Goal: Task Accomplishment & Management: Manage account settings

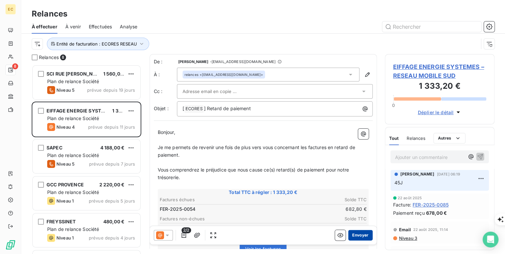
click at [355, 233] on button "Envoyer" at bounding box center [360, 235] width 24 height 11
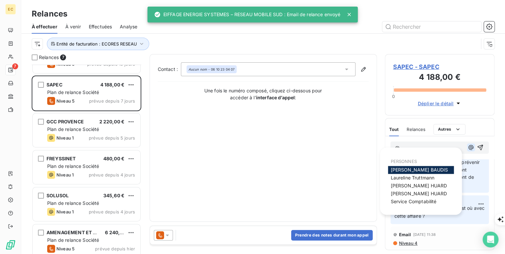
scroll to position [25, 0]
click at [468, 148] on icon "button" at bounding box center [471, 147] width 7 height 7
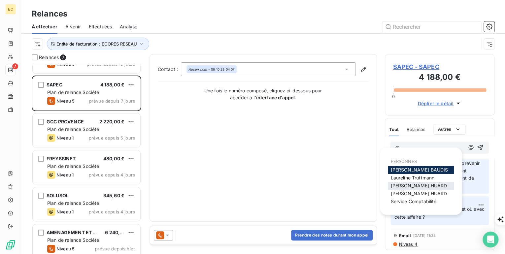
click at [411, 188] on span "[PERSON_NAME]" at bounding box center [419, 186] width 56 height 6
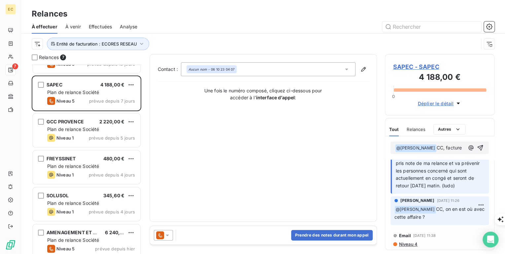
scroll to position [33, 0]
drag, startPoint x: 415, startPoint y: 65, endPoint x: 317, endPoint y: 162, distance: 138.0
click at [317, 162] on div "Relances 7 SCI RUE ABBE LANFRANCHI 1 560,00 € Plan de relance Société Niveau 5 …" at bounding box center [263, 154] width 484 height 200
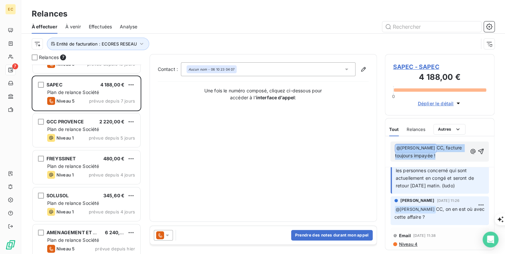
drag, startPoint x: 445, startPoint y: 156, endPoint x: 399, endPoint y: 144, distance: 47.4
click at [399, 144] on p "﻿ @ [PERSON_NAME] ﻿ CC, facture toujours impayée !" at bounding box center [431, 152] width 72 height 16
copy p "﻿ @ [PERSON_NAME] ﻿ CC, facture toujours impayée !"
click at [425, 66] on span "SAPEC - SAPEC" at bounding box center [439, 66] width 93 height 9
click at [420, 67] on span "SAPEC - SAPEC" at bounding box center [439, 66] width 93 height 9
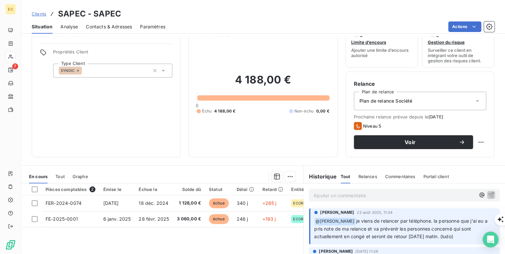
scroll to position [26, 0]
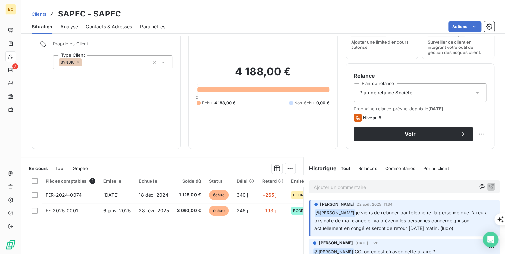
click at [101, 29] on span "Contacts & Adresses" at bounding box center [109, 26] width 46 height 7
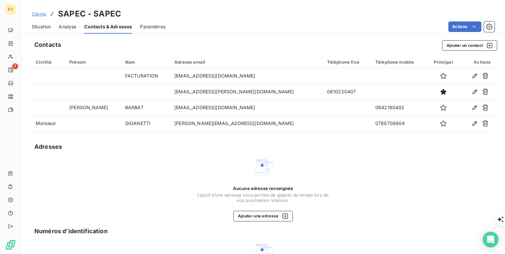
click at [43, 28] on span "Situation" at bounding box center [41, 26] width 19 height 7
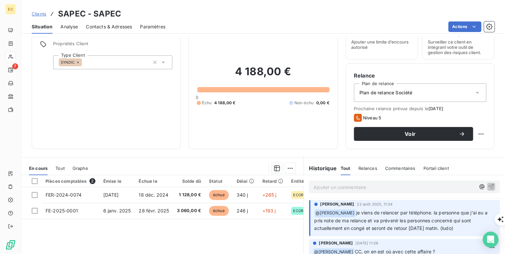
click at [125, 26] on span "Contacts & Adresses" at bounding box center [109, 26] width 46 height 7
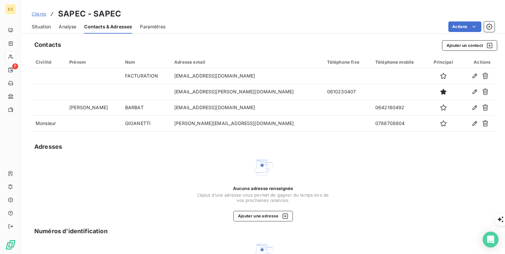
click at [47, 28] on span "Situation" at bounding box center [41, 26] width 19 height 7
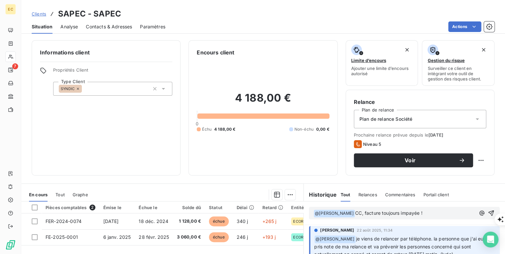
click at [375, 213] on span "CC, facture toujours impayée !" at bounding box center [388, 213] width 67 height 6
click at [417, 213] on span "CC, factures toujours impayée !" at bounding box center [390, 213] width 70 height 6
click at [489, 213] on icon "button" at bounding box center [492, 214] width 6 height 6
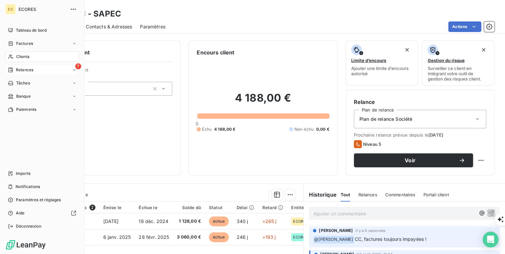
click at [18, 72] on span "Relances" at bounding box center [24, 70] width 17 height 6
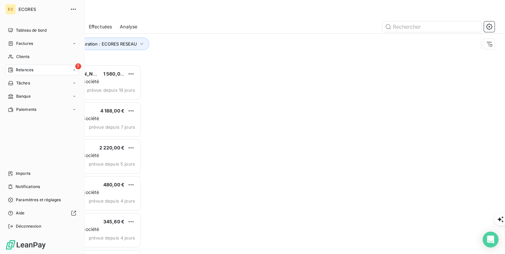
scroll to position [185, 106]
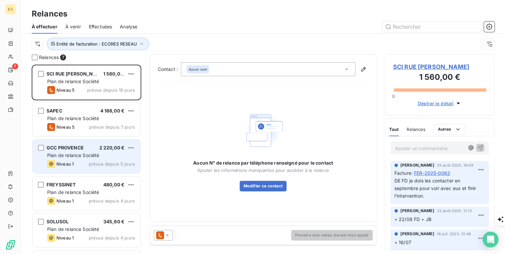
click at [80, 165] on div "Niveau 1 prévue depuis 5 jours" at bounding box center [91, 164] width 88 height 8
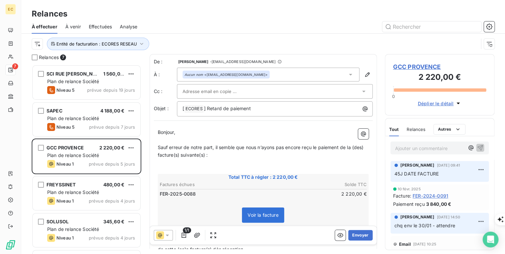
click at [425, 67] on span "GCC PROVENCE" at bounding box center [439, 66] width 93 height 9
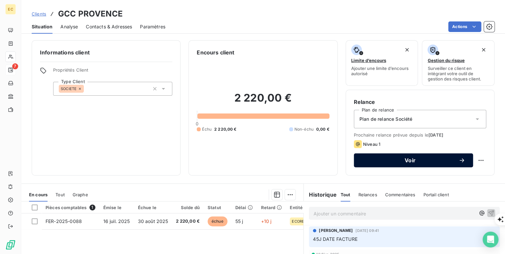
click at [419, 161] on span "Voir" at bounding box center [410, 160] width 97 height 5
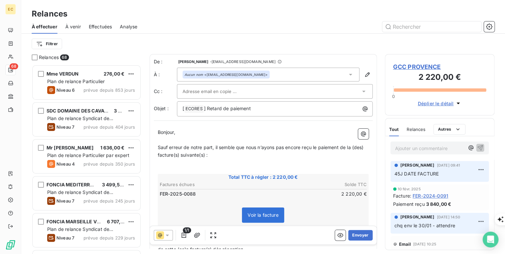
scroll to position [185, 106]
click at [211, 92] on input "text" at bounding box center [218, 91] width 71 height 10
click at [355, 235] on button "Envoyer" at bounding box center [360, 235] width 24 height 11
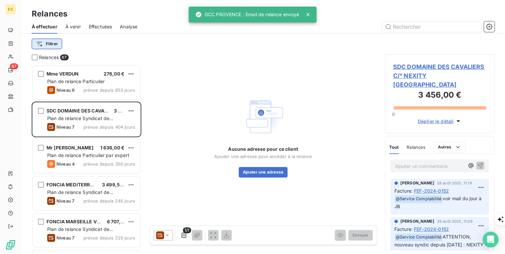
click at [54, 43] on html "EC 67 Relances À effectuer À venir Effectuées Analyse Filtrer Relances 67 Mme V…" at bounding box center [252, 254] width 505 height 508
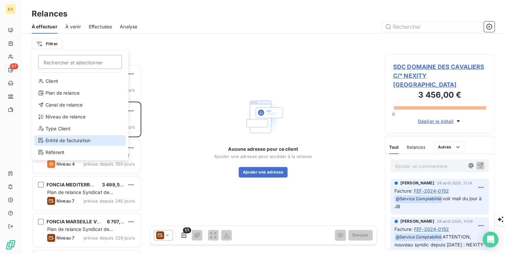
click at [65, 141] on div "Entité de facturation" at bounding box center [79, 140] width 91 height 11
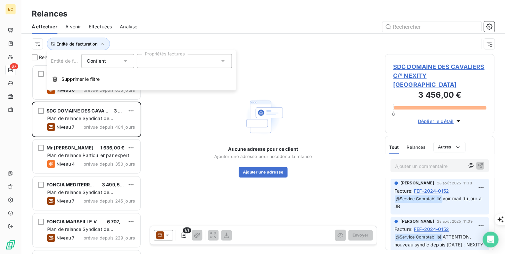
click at [151, 66] on div at bounding box center [184, 61] width 95 height 14
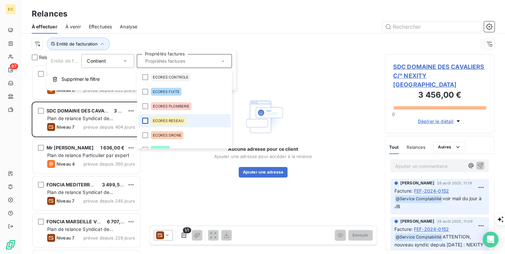
click at [144, 121] on div at bounding box center [145, 121] width 6 height 6
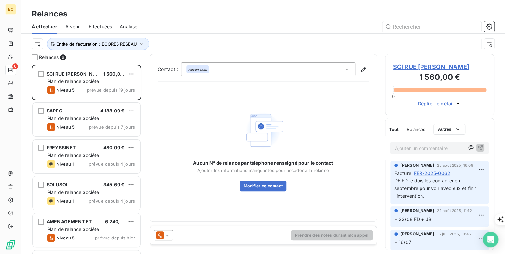
click at [173, 205] on div "Aucun N° de relance par téléphone renseigné pour le contact Ajouter les informa…" at bounding box center [263, 150] width 211 height 126
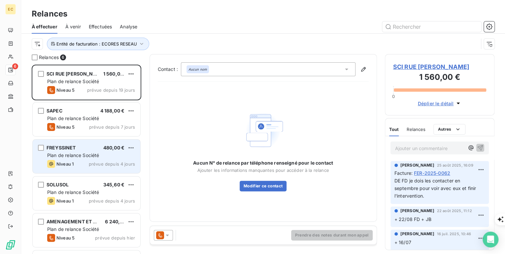
click at [73, 158] on div "FREYSSINET 480,00 € Plan de relance Société Niveau 1 prévue depuis 4 jours" at bounding box center [87, 157] width 108 height 34
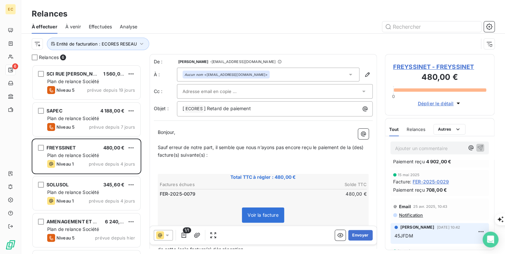
scroll to position [53, 0]
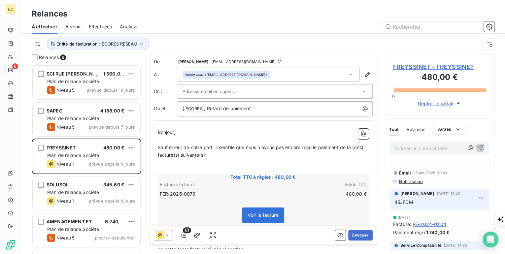
click at [418, 65] on span "FREYSSINET - FREYSSINET" at bounding box center [439, 66] width 93 height 9
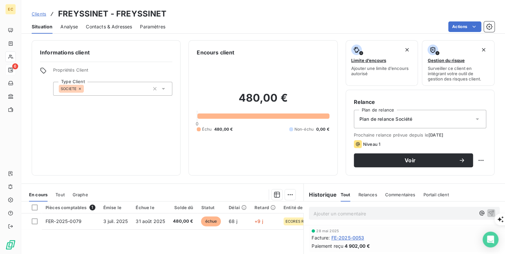
click at [124, 28] on span "Contacts & Adresses" at bounding box center [109, 26] width 46 height 7
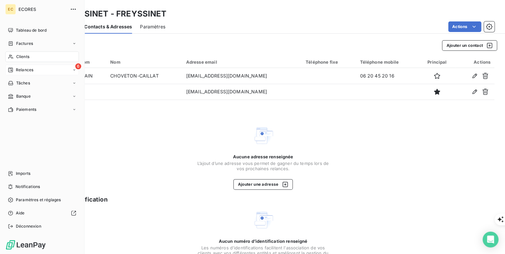
click at [30, 69] on span "Relances" at bounding box center [24, 70] width 17 height 6
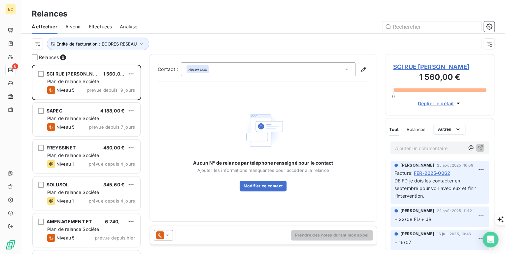
scroll to position [185, 106]
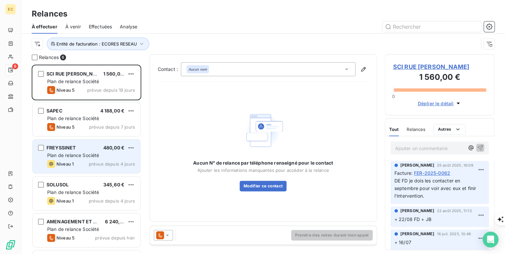
click at [81, 157] on span "Plan de relance Société" at bounding box center [73, 156] width 52 height 6
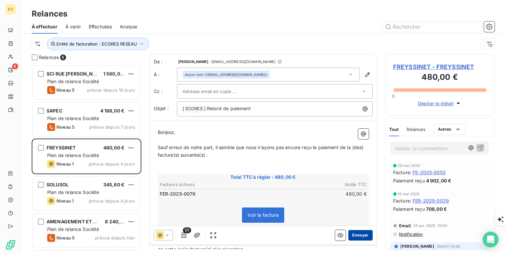
click at [356, 236] on button "Envoyer" at bounding box center [360, 235] width 24 height 11
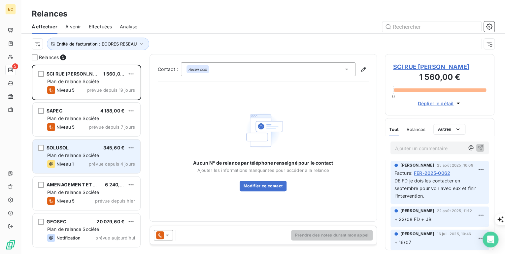
click at [74, 149] on div "SOLUSOL 345,60 €" at bounding box center [91, 148] width 88 height 6
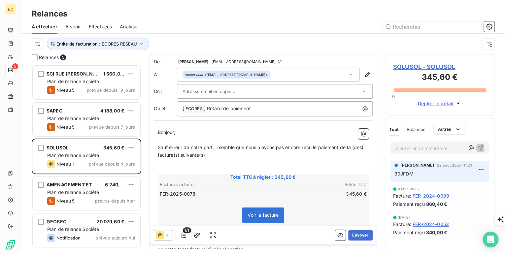
click at [432, 68] on span "SOLUSOL - SOLUSOL" at bounding box center [439, 66] width 93 height 9
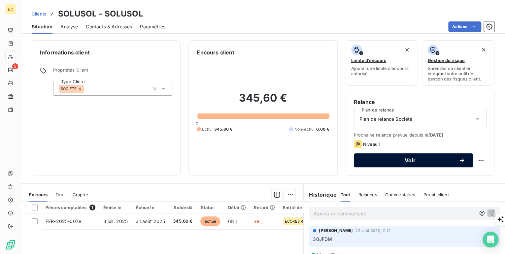
click at [401, 158] on span "Voir" at bounding box center [410, 160] width 97 height 5
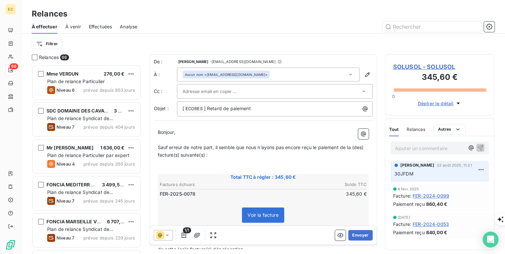
scroll to position [185, 106]
click at [356, 236] on button "Envoyer" at bounding box center [360, 235] width 24 height 11
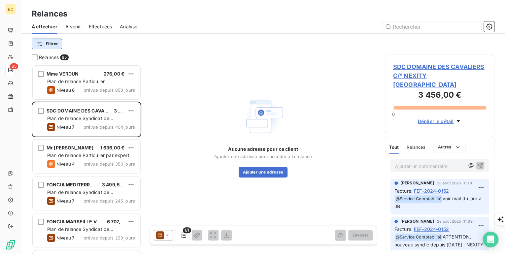
click at [57, 41] on html "EC 65 Relances À effectuer À venir Effectuées Analyse Filtrer Relances 65 Mme V…" at bounding box center [252, 254] width 505 height 508
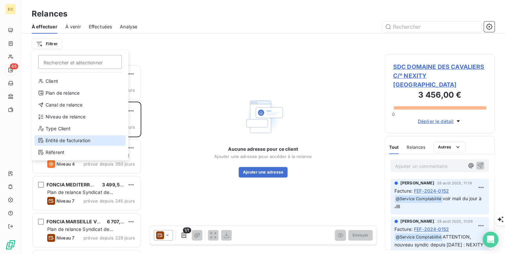
click at [85, 140] on div "Entité de facturation" at bounding box center [79, 140] width 91 height 11
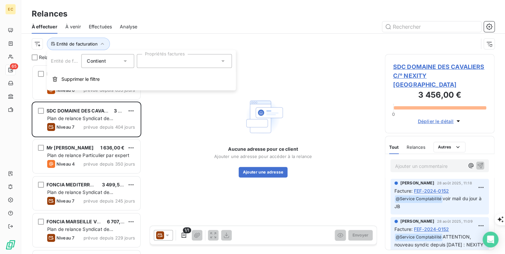
click at [172, 65] on div at bounding box center [184, 61] width 95 height 14
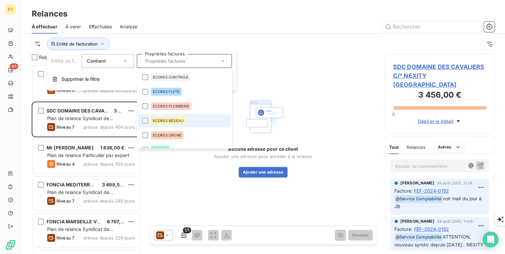
click at [180, 119] on span "ECORES RESEAU" at bounding box center [168, 121] width 31 height 4
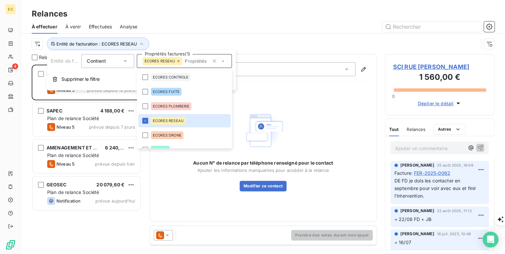
click at [94, 228] on div "SCI RUE ABBE LANFRANCHI 1 560,00 € Plan de relance Société Niveau 5 prévue depu…" at bounding box center [87, 159] width 110 height 189
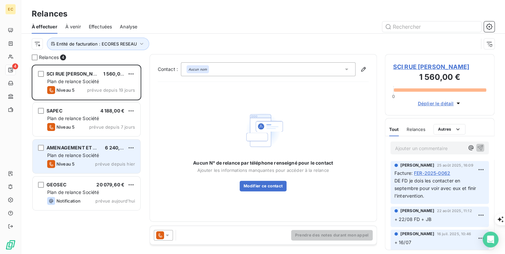
click at [81, 158] on div "Plan de relance Société" at bounding box center [91, 155] width 88 height 7
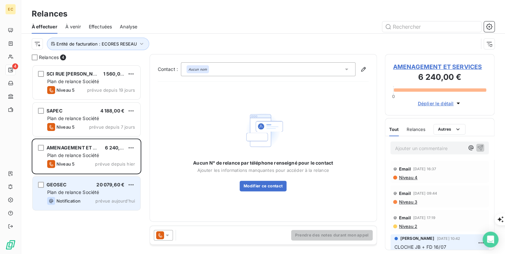
click at [75, 189] on span "Plan de relance Société" at bounding box center [73, 192] width 52 height 6
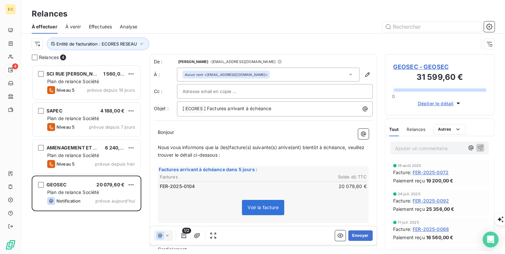
click at [413, 66] on span "GEOSEC - GEOSEC" at bounding box center [439, 66] width 93 height 9
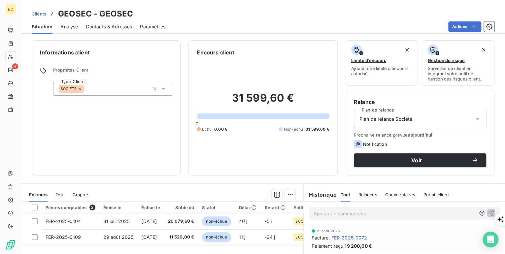
click at [393, 192] on span "Commentaires" at bounding box center [400, 194] width 30 height 5
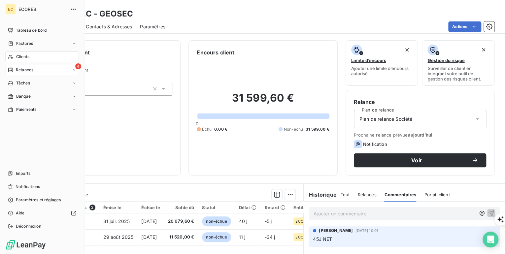
click at [30, 70] on span "Relances" at bounding box center [24, 70] width 17 height 6
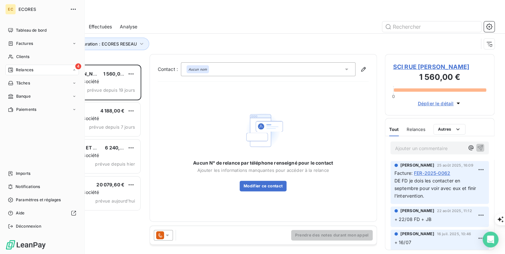
scroll to position [185, 106]
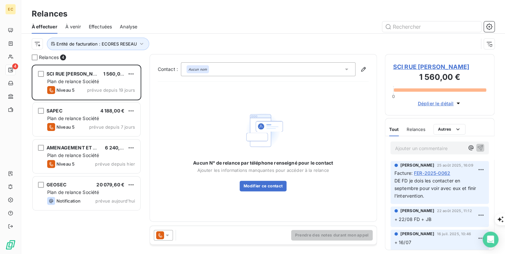
click at [419, 65] on span "SCI RUE [PERSON_NAME]" at bounding box center [439, 66] width 93 height 9
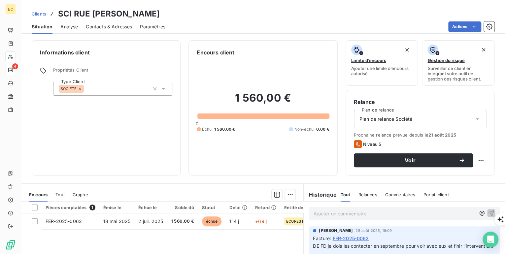
drag, startPoint x: 169, startPoint y: 12, endPoint x: 59, endPoint y: 9, distance: 109.3
click at [59, 9] on div "Clients SCI RUE [PERSON_NAME]" at bounding box center [263, 14] width 484 height 12
copy h3 "SCI RUE [PERSON_NAME]"
click at [41, 13] on span "Clients" at bounding box center [39, 13] width 15 height 5
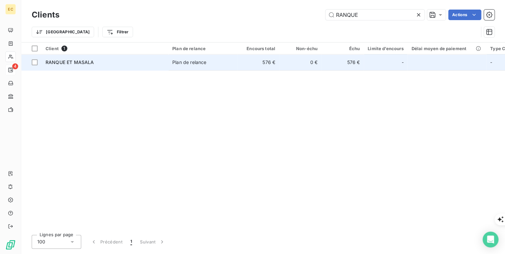
type input "RANQUE"
click at [87, 63] on span "RANQUE ET MASALA" at bounding box center [70, 62] width 48 height 6
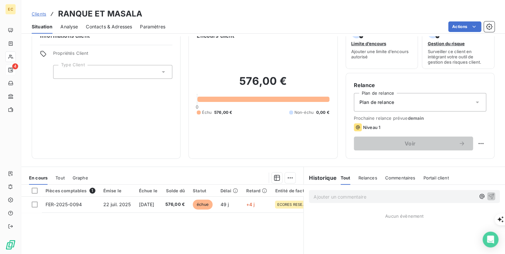
scroll to position [26, 0]
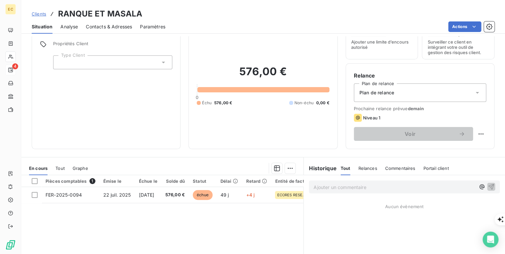
click at [389, 94] on span "Plan de relance" at bounding box center [376, 92] width 35 height 7
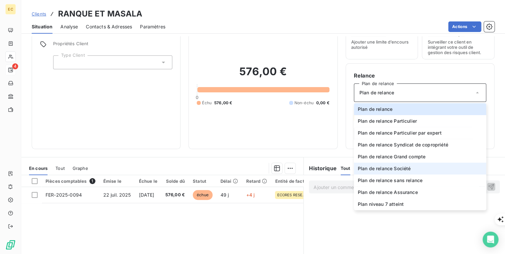
click at [380, 166] on span "Plan de relance Société" at bounding box center [384, 168] width 53 height 7
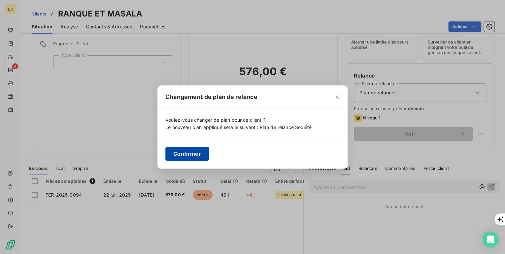
click at [191, 155] on button "Confirmer" at bounding box center [187, 154] width 44 height 14
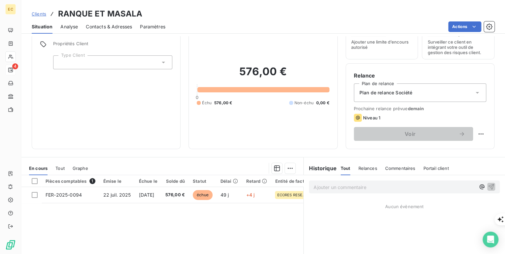
click at [163, 63] on icon at bounding box center [163, 62] width 7 height 7
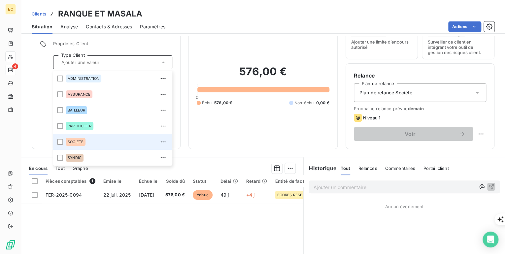
click at [74, 141] on span "SOCIETE" at bounding box center [76, 142] width 16 height 4
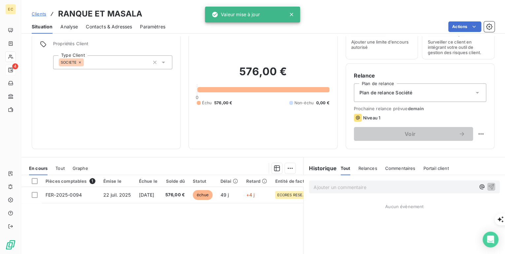
click at [173, 43] on div "Informations client Propriétés Client Type Client SOCIETE" at bounding box center [106, 81] width 149 height 135
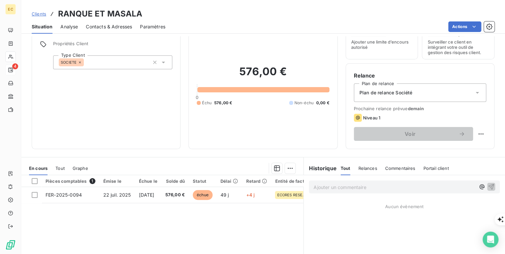
click at [37, 14] on span "Clients" at bounding box center [39, 13] width 15 height 5
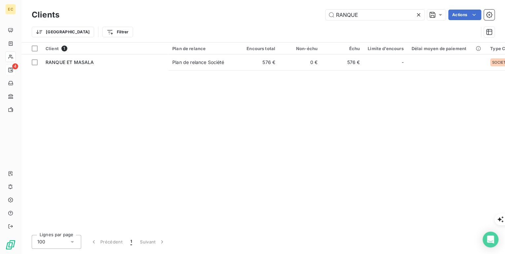
drag, startPoint x: 366, startPoint y: 17, endPoint x: 312, endPoint y: 16, distance: 54.1
click at [312, 16] on div "RANQUE Actions" at bounding box center [280, 15] width 427 height 11
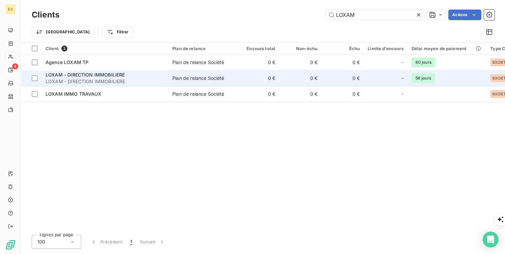
type input "LOXAM"
click at [78, 77] on span "LOXAM - DIRECTION IMMOBILIERE" at bounding box center [85, 75] width 79 height 6
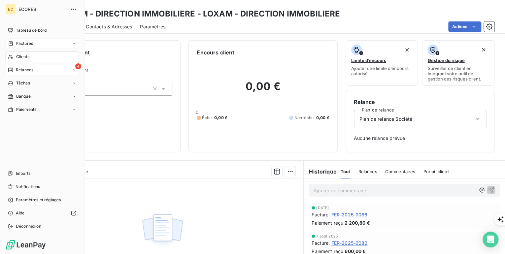
click at [19, 44] on span "Factures" at bounding box center [24, 44] width 17 height 6
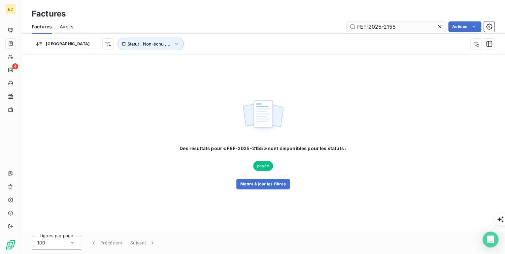
drag, startPoint x: 402, startPoint y: 30, endPoint x: 352, endPoint y: 25, distance: 49.8
click at [352, 25] on input "FEF-2025-2155" at bounding box center [396, 26] width 99 height 11
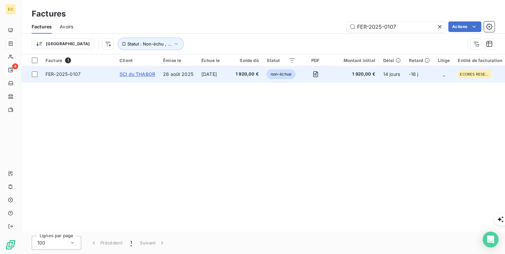
type input "FER-2025-0107"
click at [126, 75] on span "SCI du THABOR" at bounding box center [138, 74] width 36 height 6
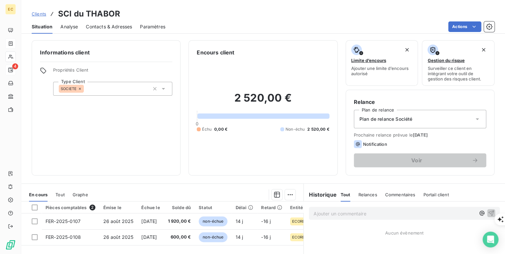
click at [330, 213] on p "Ajouter un commentaire ﻿" at bounding box center [395, 214] width 162 height 8
click at [488, 213] on icon "button" at bounding box center [491, 213] width 7 height 7
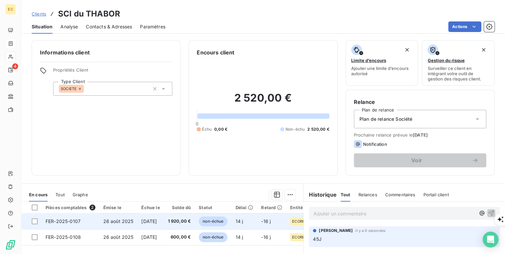
click at [112, 220] on span "26 août 2025" at bounding box center [118, 222] width 30 height 6
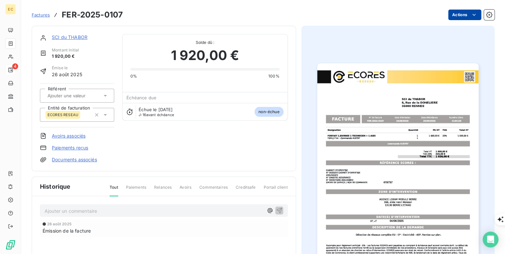
click at [456, 15] on html "EC 4 Factures FER-2025-0107 Actions SCI du THABOR Montant initial 1 920,00 € Ém…" at bounding box center [252, 254] width 505 height 508
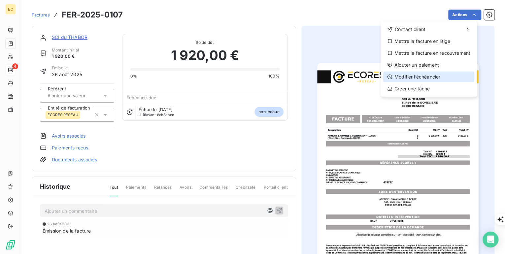
click at [436, 79] on div "Modifier l’échéancier" at bounding box center [428, 77] width 91 height 11
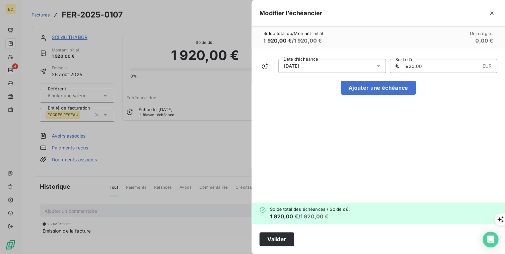
click at [61, 37] on div at bounding box center [252, 127] width 505 height 254
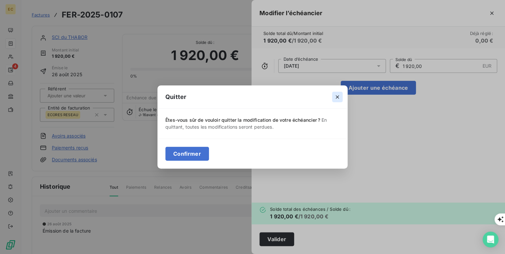
click at [339, 95] on icon "button" at bounding box center [337, 96] width 3 height 3
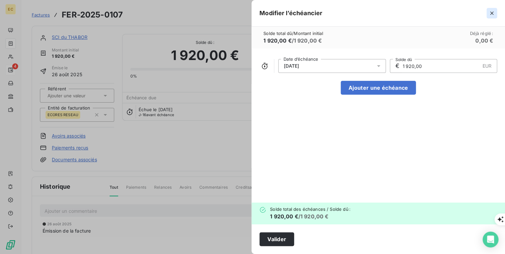
click at [491, 12] on icon "button" at bounding box center [492, 13] width 7 height 7
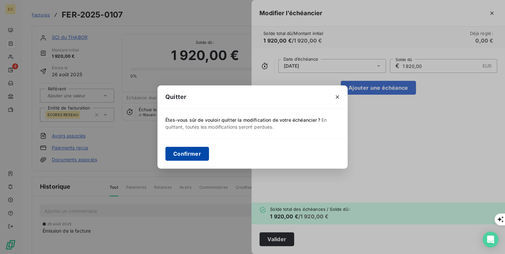
click at [190, 154] on button "Confirmer" at bounding box center [187, 154] width 44 height 14
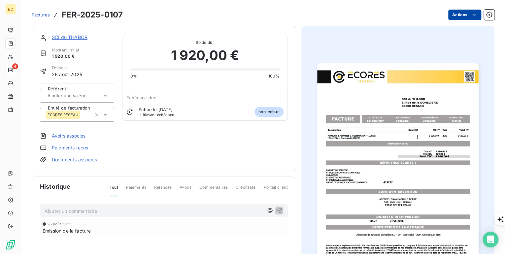
click at [463, 12] on html "EC 4 Factures FER-2025-0107 Actions SCI du THABOR Montant initial 1 920,00 € Ém…" at bounding box center [252, 254] width 505 height 508
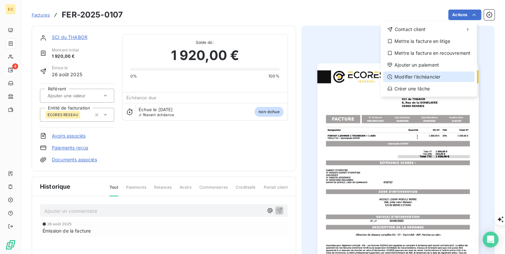
click at [438, 73] on div "Modifier l’échéancier" at bounding box center [428, 77] width 91 height 11
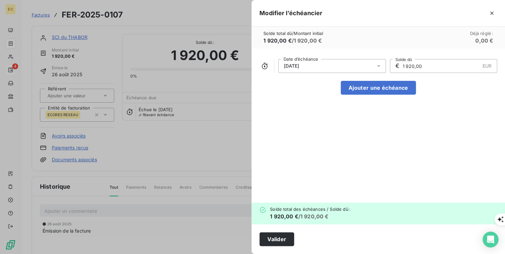
click at [315, 64] on div "[DATE]" at bounding box center [332, 66] width 108 height 14
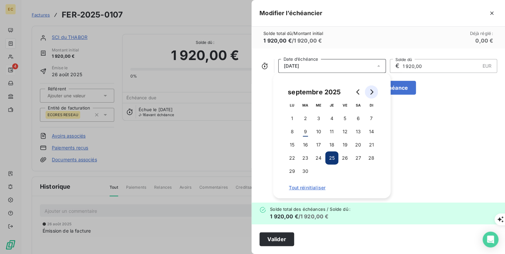
click at [372, 91] on icon "Go to next month" at bounding box center [371, 91] width 5 height 5
click at [343, 131] on button "10" at bounding box center [344, 131] width 13 height 13
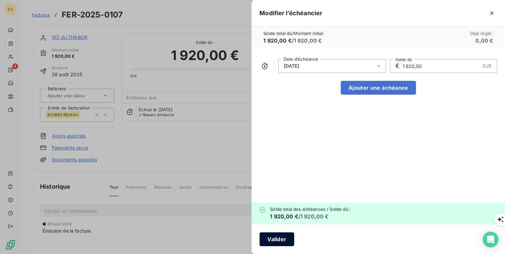
click at [276, 239] on button "Valider" at bounding box center [276, 239] width 35 height 14
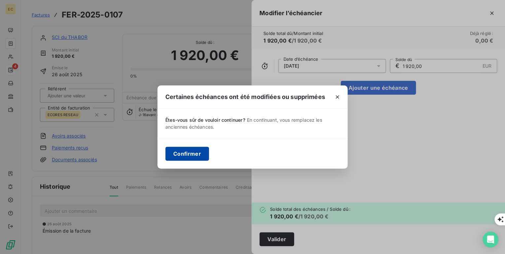
click at [187, 153] on button "Confirmer" at bounding box center [187, 154] width 44 height 14
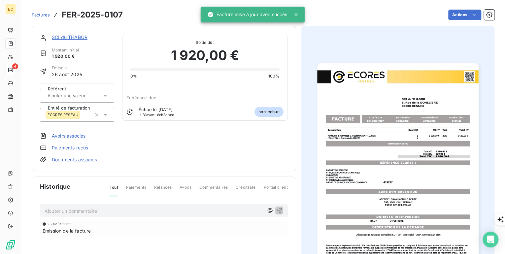
click at [68, 37] on link "SCI du THABOR" at bounding box center [70, 37] width 36 height 6
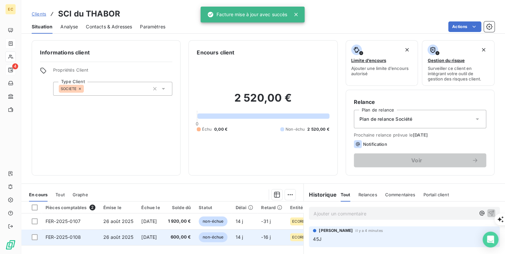
click at [78, 239] on span "FER-2025-0108" at bounding box center [63, 237] width 35 height 6
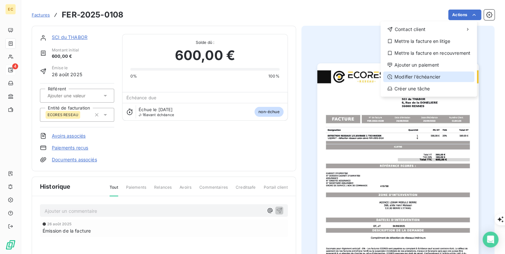
click at [440, 75] on div "Modifier l’échéancier" at bounding box center [428, 77] width 91 height 11
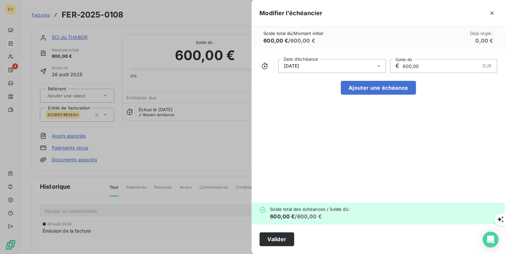
click at [313, 65] on div "[DATE]" at bounding box center [332, 66] width 108 height 14
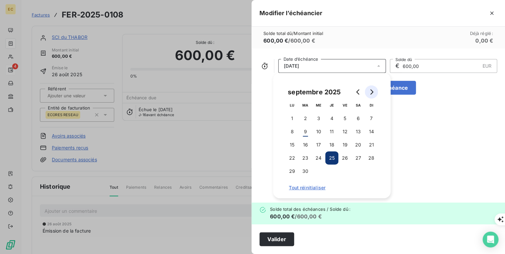
click at [375, 91] on button "Go to next month" at bounding box center [371, 91] width 13 height 13
click at [342, 131] on button "10" at bounding box center [344, 131] width 13 height 13
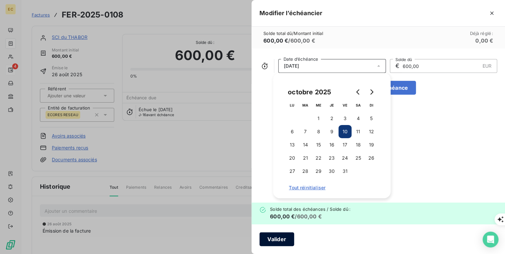
click at [283, 240] on button "Valider" at bounding box center [276, 239] width 35 height 14
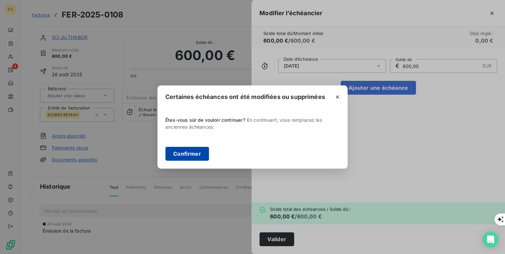
click at [183, 156] on button "Confirmer" at bounding box center [187, 154] width 44 height 14
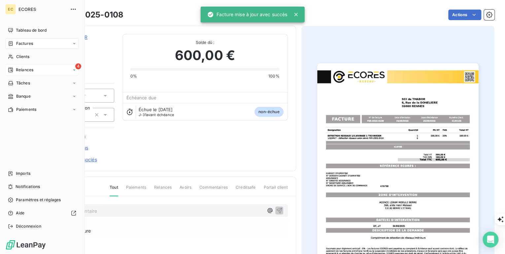
click at [35, 72] on div "4 Relances" at bounding box center [42, 70] width 74 height 11
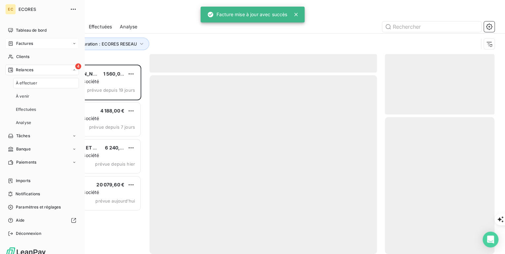
scroll to position [185, 106]
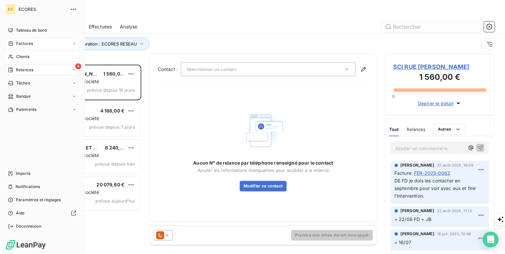
click at [23, 56] on span "Clients" at bounding box center [22, 57] width 13 height 6
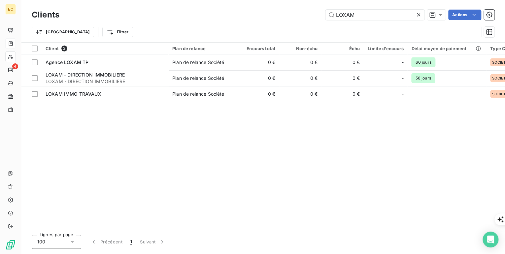
drag, startPoint x: 381, startPoint y: 14, endPoint x: 290, endPoint y: 14, distance: 91.1
click at [290, 14] on div "LOXAM Actions" at bounding box center [280, 15] width 427 height 11
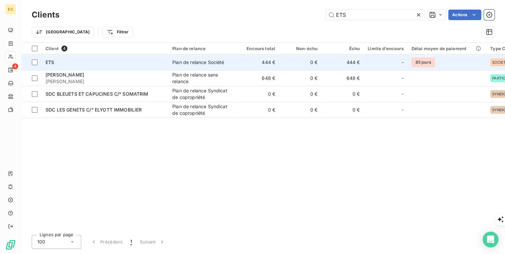
type input "ETS"
click at [81, 62] on div "ETS" at bounding box center [105, 62] width 119 height 7
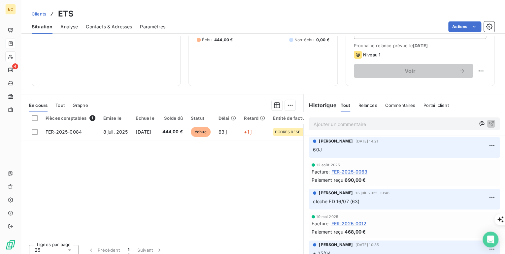
scroll to position [94, 0]
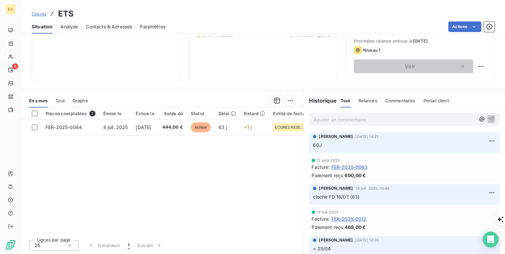
click at [36, 15] on span "Clients" at bounding box center [39, 13] width 15 height 5
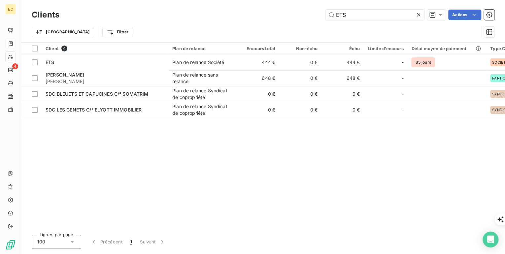
drag, startPoint x: 358, startPoint y: 17, endPoint x: 309, endPoint y: 17, distance: 48.2
click at [309, 17] on div "ETS Actions" at bounding box center [280, 15] width 427 height 11
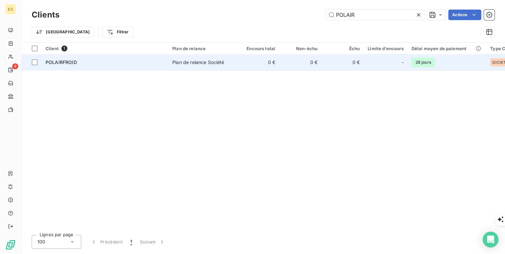
type input "POLAIR"
click at [57, 63] on span "POLAIRFROID" at bounding box center [61, 62] width 31 height 6
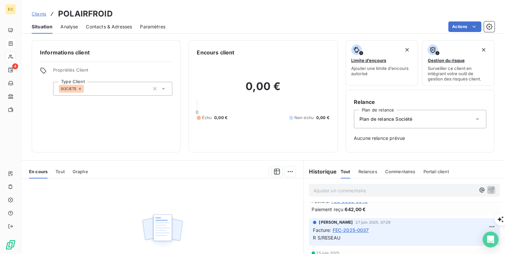
scroll to position [20, 0]
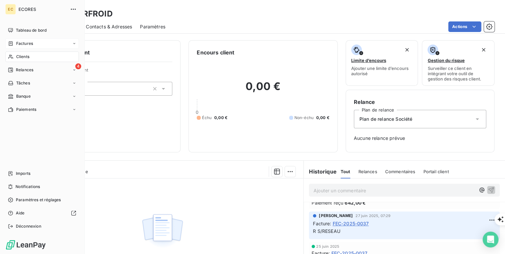
click at [30, 45] on span "Factures" at bounding box center [24, 44] width 17 height 6
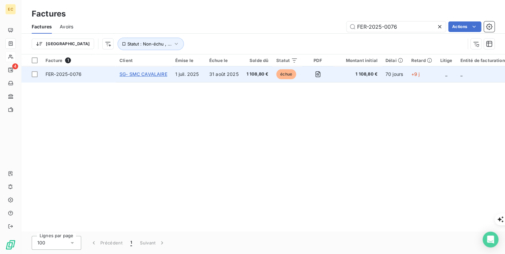
type input "FER-2025-0076"
click at [149, 73] on span "SG- SMC CAVALAIRE" at bounding box center [144, 74] width 48 height 6
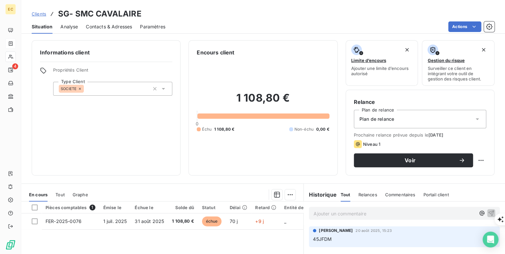
click at [114, 26] on span "Contacts & Adresses" at bounding box center [109, 26] width 46 height 7
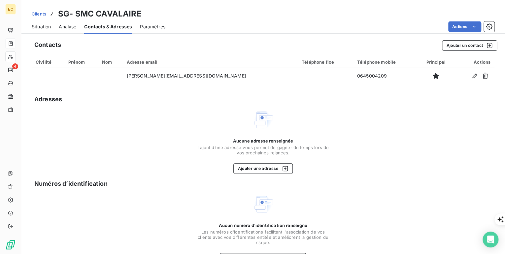
click at [44, 27] on span "Situation" at bounding box center [41, 26] width 19 height 7
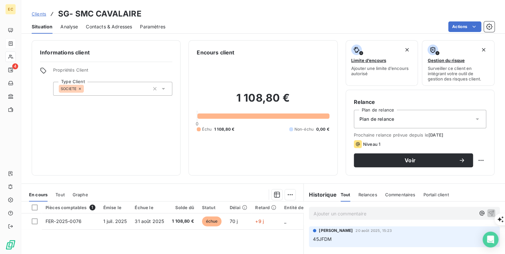
click at [93, 27] on span "Contacts & Adresses" at bounding box center [109, 26] width 46 height 7
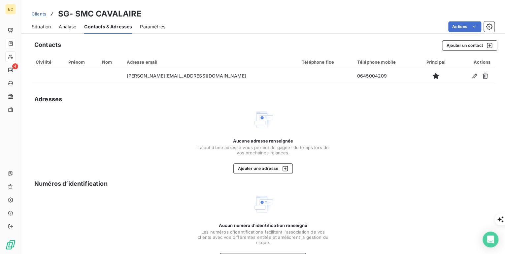
click at [39, 14] on span "Clients" at bounding box center [39, 13] width 15 height 5
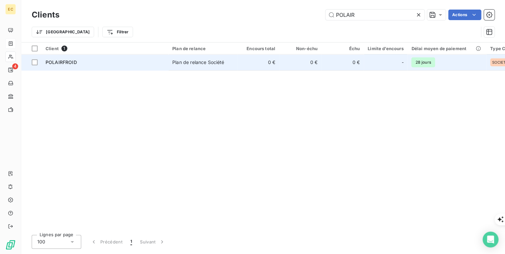
click at [94, 64] on div "POLAIRFROID" at bounding box center [105, 62] width 119 height 7
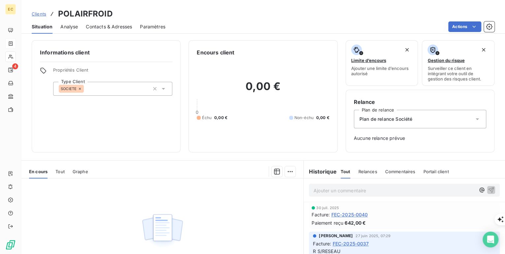
click at [419, 124] on div "Plan de relance Société" at bounding box center [420, 119] width 132 height 18
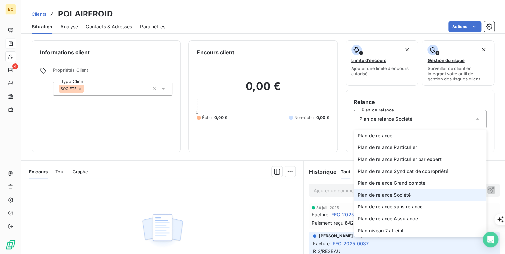
click at [419, 124] on div "Plan de relance Société" at bounding box center [420, 119] width 132 height 18
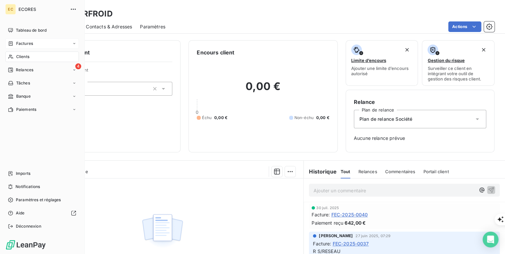
click at [32, 45] on span "Factures" at bounding box center [24, 44] width 17 height 6
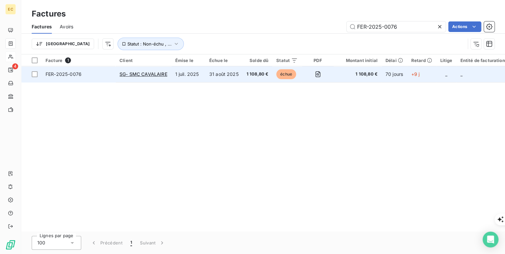
click at [94, 72] on span "FER-2025-0076" at bounding box center [79, 74] width 66 height 7
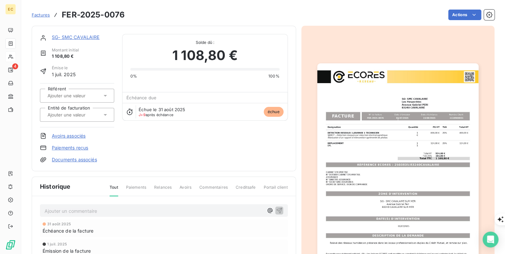
click at [82, 37] on link "SG- SMC CAVALAIRE" at bounding box center [76, 37] width 48 height 6
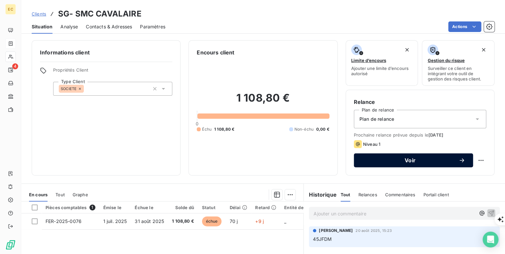
click at [382, 161] on span "Voir" at bounding box center [410, 160] width 97 height 5
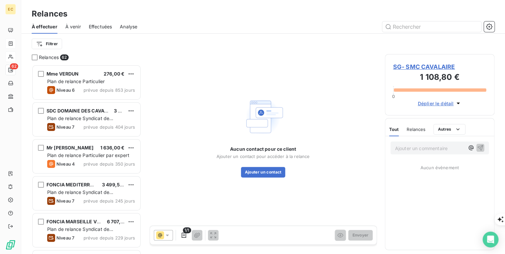
scroll to position [185, 106]
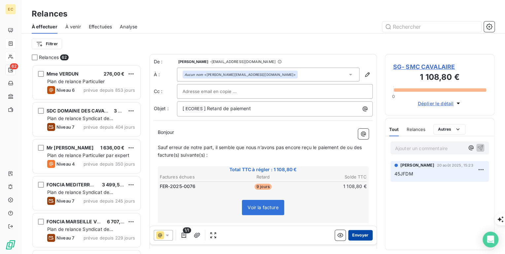
click at [358, 237] on button "Envoyer" at bounding box center [360, 235] width 24 height 11
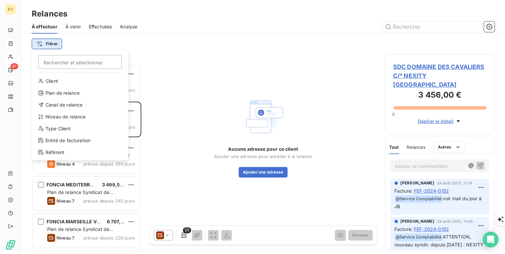
click at [48, 43] on html "EC 61 Relances À effectuer À venir Effectuées Analyse Filtrer Rechercher et sél…" at bounding box center [252, 254] width 505 height 508
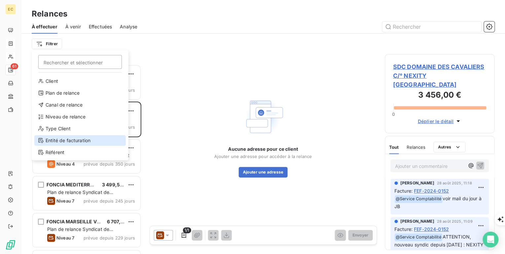
click at [76, 138] on div "Entité de facturation" at bounding box center [79, 140] width 91 height 11
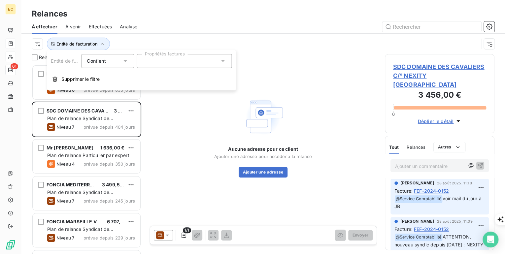
click at [166, 67] on div at bounding box center [184, 61] width 95 height 14
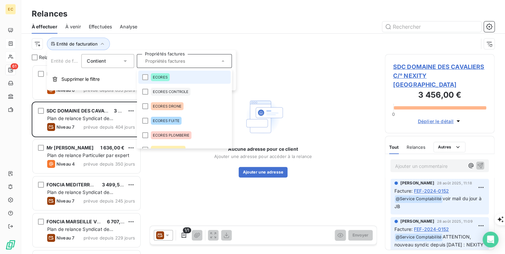
click at [164, 77] on span "ECORES" at bounding box center [160, 77] width 15 height 4
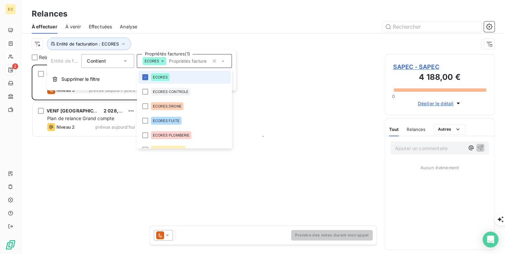
scroll to position [185, 106]
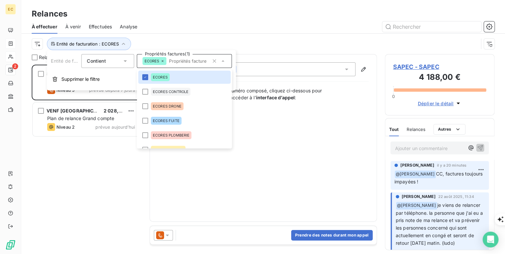
click at [99, 194] on div "SAPEC 4 188,00 € Plan de relance Société Niveau 5 prévue depuis 7 jours VENF [G…" at bounding box center [87, 159] width 110 height 189
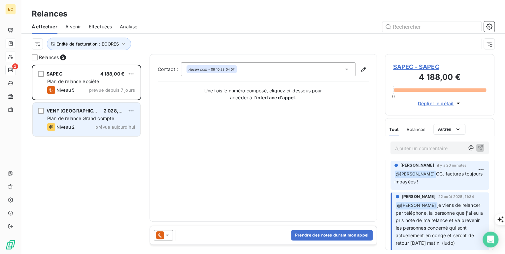
click at [76, 123] on div "Niveau 2 prévue aujourd’hui" at bounding box center [91, 127] width 88 height 8
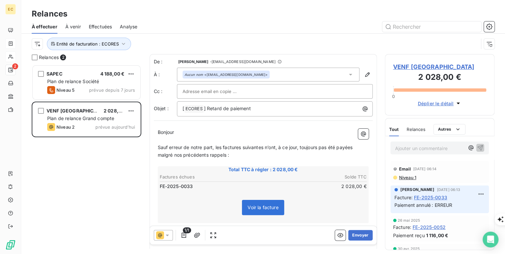
click at [416, 65] on span "VENF [GEOGRAPHIC_DATA]" at bounding box center [439, 66] width 93 height 9
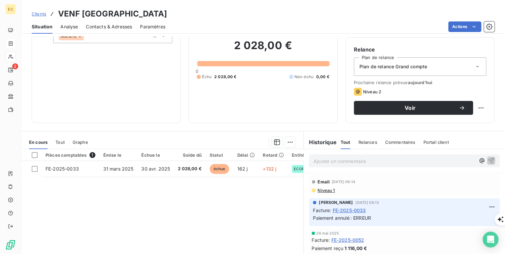
scroll to position [53, 0]
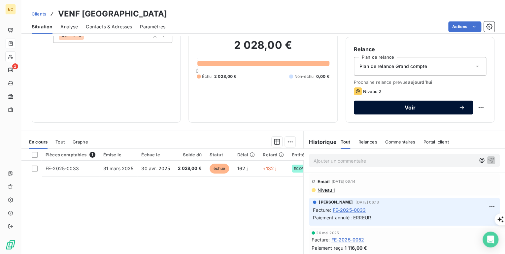
click at [430, 106] on span "Voir" at bounding box center [410, 107] width 97 height 5
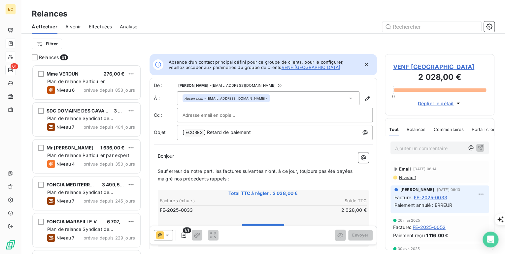
scroll to position [4, 4]
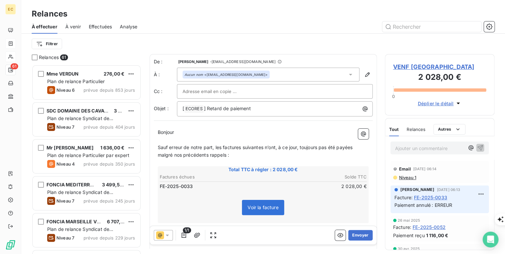
click at [410, 66] on span "VENF [GEOGRAPHIC_DATA]" at bounding box center [439, 66] width 93 height 9
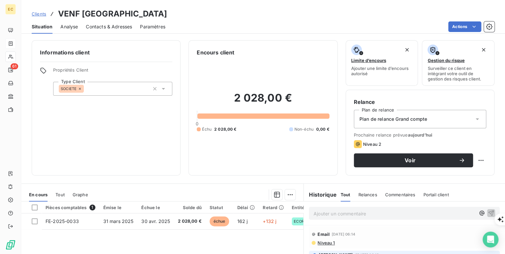
click at [95, 25] on span "Contacts & Adresses" at bounding box center [109, 26] width 46 height 7
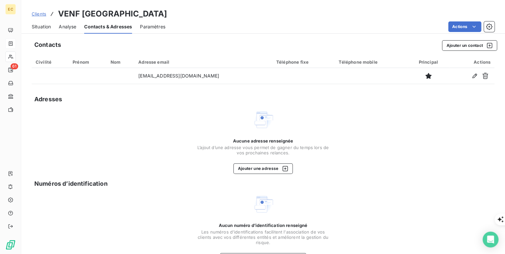
click at [41, 28] on span "Situation" at bounding box center [41, 26] width 19 height 7
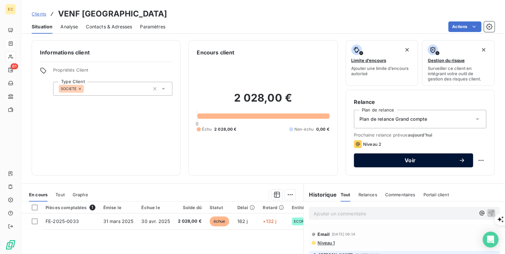
click at [411, 163] on span "Voir" at bounding box center [410, 160] width 97 height 5
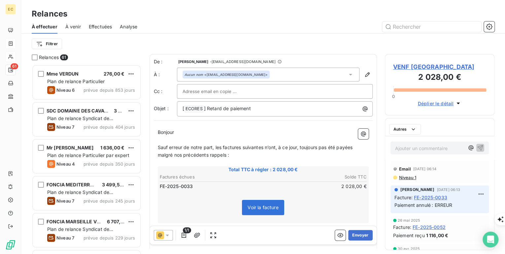
scroll to position [185, 106]
click at [365, 235] on button "Envoyer" at bounding box center [360, 235] width 24 height 11
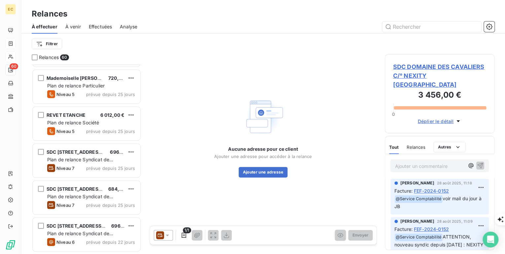
scroll to position [634, 0]
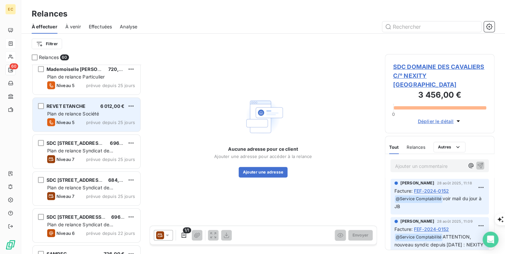
click at [73, 115] on span "Plan de relance Société" at bounding box center [73, 114] width 52 height 6
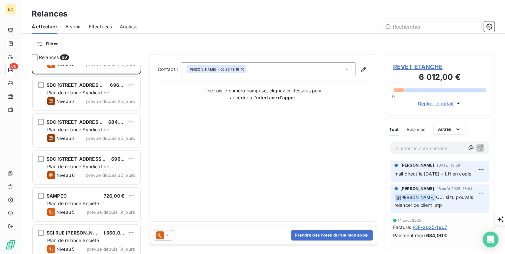
scroll to position [713, 0]
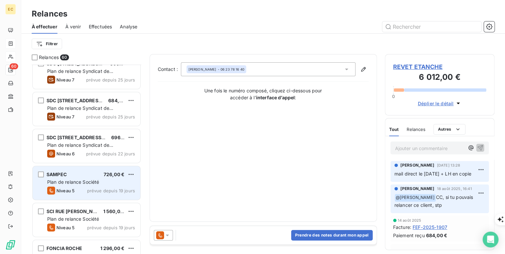
click at [76, 183] on span "Plan de relance Société" at bounding box center [73, 182] width 52 height 6
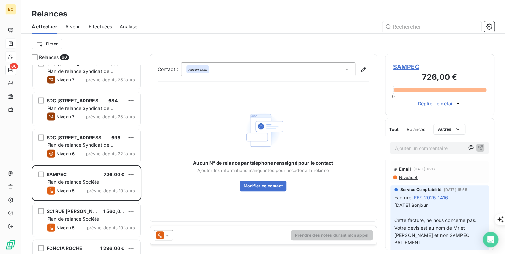
click at [424, 198] on span "FEF-2025-1416" at bounding box center [431, 197] width 34 height 7
